Goal: Use online tool/utility: Use online tool/utility

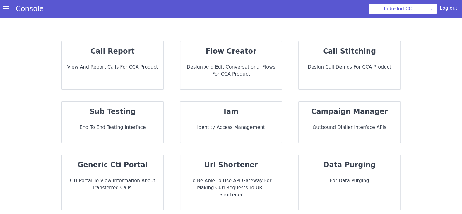
click at [133, 68] on p "View and report calls for CCA Product" at bounding box center [114, 64] width 92 height 10
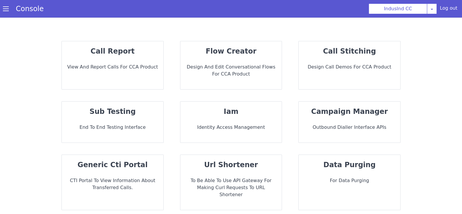
click at [127, 109] on p "sub testing" at bounding box center [112, 100] width 93 height 20
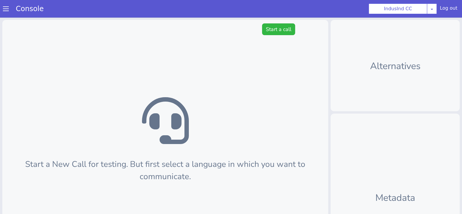
scroll to position [2, 0]
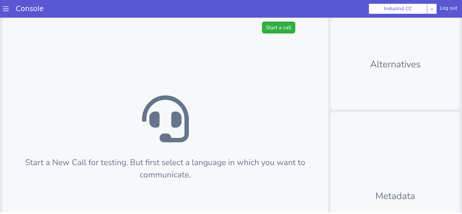
click at [281, 25] on button "Start a call" at bounding box center [278, 28] width 33 height 12
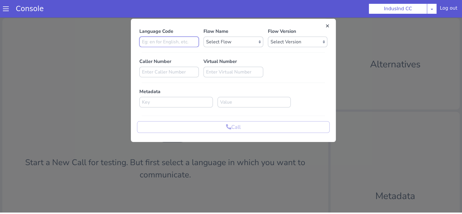
click at [185, 42] on input at bounding box center [168, 42] width 59 height 11
type input "hi"
click at [232, 39] on select "Select Flow Indusind Complaint Indusind Credit Card Welcome Calling Indusind- […" at bounding box center [232, 42] width 59 height 11
select select "6ac3535f-e35c-4749-942e-9efb8a640e87"
click at [277, 38] on select "Select Version [DATE] [DATE] [DATE] [DATE] [DATE] [DATE] [DATE] [DATE] [DATE] […" at bounding box center [297, 42] width 59 height 11
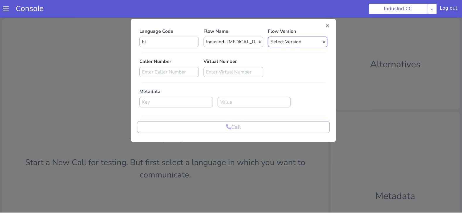
select select "[DATE]"
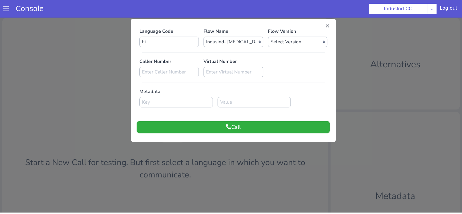
click at [193, 123] on button "Call" at bounding box center [233, 127] width 192 height 12
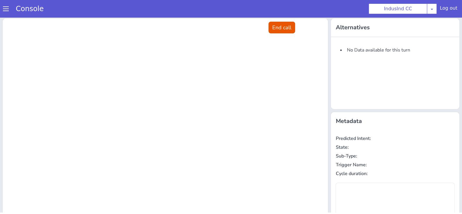
scroll to position [0, 0]
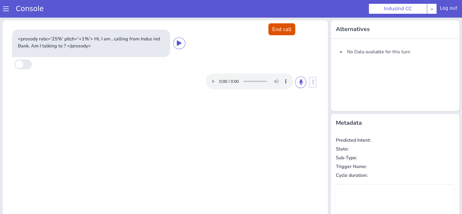
click at [278, 26] on button "End call" at bounding box center [281, 29] width 27 height 12
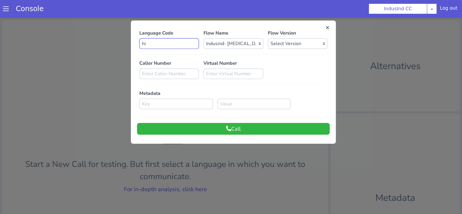
click at [173, 47] on input "hi" at bounding box center [168, 43] width 59 height 11
click at [159, 104] on input at bounding box center [175, 104] width 73 height 11
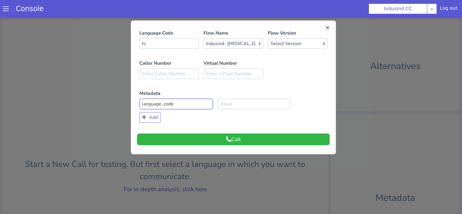
type input "language_code"
click at [225, 102] on input at bounding box center [253, 104] width 73 height 11
click at [229, 136] on icon at bounding box center [228, 138] width 5 height 5
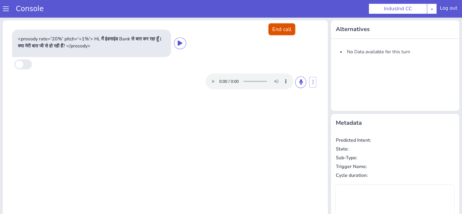
click at [284, 32] on button "End call" at bounding box center [281, 29] width 27 height 12
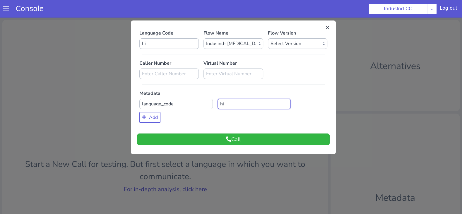
click at [227, 104] on input "hi" at bounding box center [253, 104] width 73 height 11
type input "hi-IN"
click at [218, 135] on button "Call" at bounding box center [233, 139] width 192 height 12
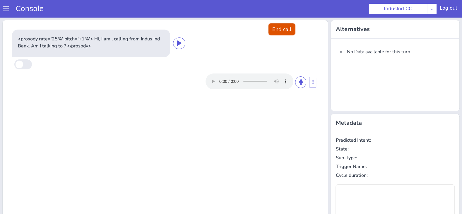
click at [282, 29] on button "End call" at bounding box center [281, 29] width 27 height 12
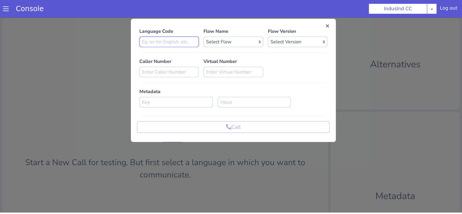
type input "e"
type input "hi"
click at [229, 37] on select "Select Flow Indusind Complaint Indusind Credit Card Welcome Calling Indusind- […" at bounding box center [235, 35] width 59 height 11
select select "6ac3535f-e35c-4749-942e-9efb8a640e87"
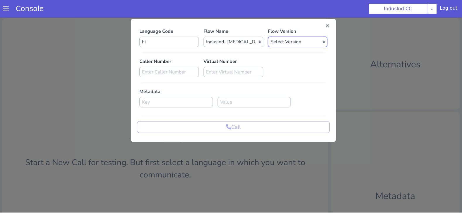
click at [294, 34] on select "Select Version [DATE] [DATE] [DATE] [DATE] [DATE] [DATE] [DATE] [DATE] [DATE] […" at bounding box center [299, 35] width 59 height 11
select select "[DATE]"
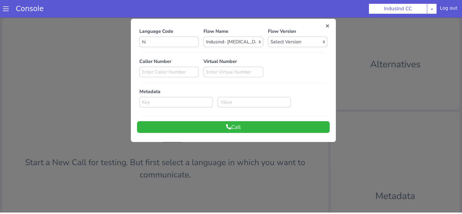
click at [200, 131] on div "Language Code hi Flow Name Select Flow Indusind Complaint Indusind Credit Card …" at bounding box center [235, 73] width 205 height 117
click at [205, 119] on button "Call" at bounding box center [235, 121] width 192 height 12
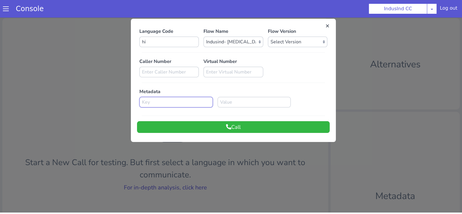
click at [187, 57] on input at bounding box center [197, 58] width 73 height 11
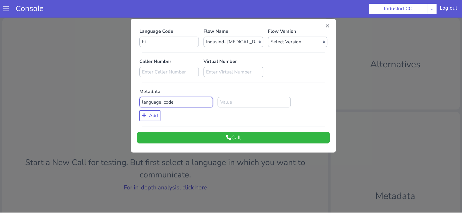
type input "language_code"
click at [253, 72] on input at bounding box center [269, 69] width 73 height 11
type input "j"
click at [264, 95] on button "Call" at bounding box center [255, 93] width 192 height 12
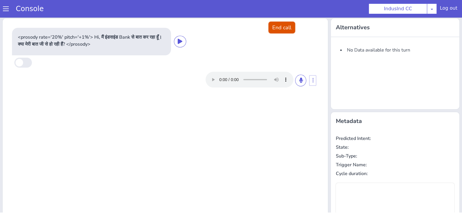
click at [294, 17] on button "End call" at bounding box center [284, 21] width 27 height 12
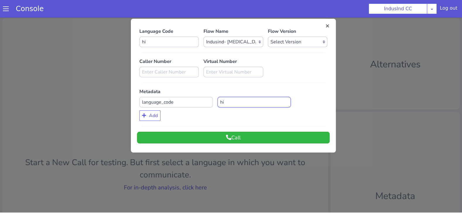
click at [230, 104] on input "hi" at bounding box center [253, 102] width 73 height 11
click at [224, 133] on button "Call" at bounding box center [235, 131] width 192 height 12
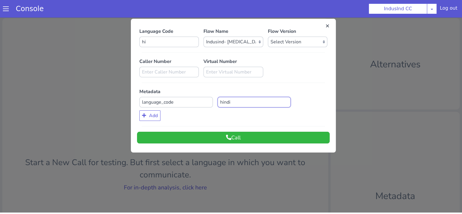
drag, startPoint x: 225, startPoint y: 95, endPoint x: 209, endPoint y: 95, distance: 15.5
click at [230, 57] on div "language_code hindi" at bounding box center [254, 58] width 190 height 11
click at [223, 122] on div "Language Code hi Flow Name Select Flow Indusind Complaint Indusind Credit Card …" at bounding box center [235, 79] width 192 height 116
click at [243, 85] on div "Language Code hi Flow Name Select Flow Indusind Complaint Indusind Credit Card …" at bounding box center [255, 42] width 192 height 116
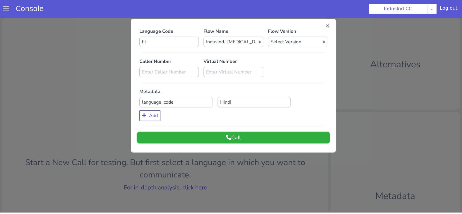
click at [244, 90] on button "Call" at bounding box center [255, 93] width 192 height 12
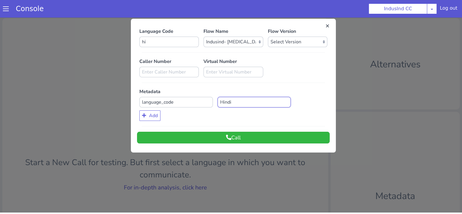
click at [258, 56] on input "Hindi" at bounding box center [276, 58] width 73 height 11
drag, startPoint x: 235, startPoint y: 101, endPoint x: 212, endPoint y: 101, distance: 23.4
click at [243, 44] on div "language_code Hindi" at bounding box center [263, 45] width 190 height 11
type input "hi-IN"
click at [247, 71] on button "Call" at bounding box center [274, 68] width 192 height 12
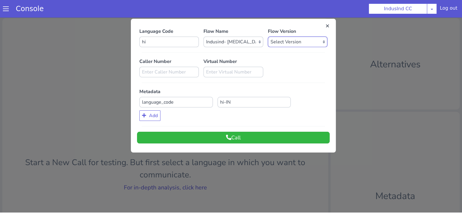
click at [299, 37] on select "Select Version [DATE] [DATE] [DATE] [DATE] [DATE] [DATE] [DATE] [DATE] [DATE] […" at bounding box center [299, 35] width 59 height 11
